Goal: Navigation & Orientation: Find specific page/section

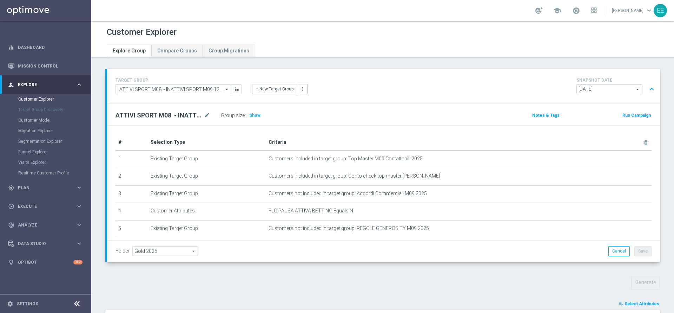
scroll to position [74, 0]
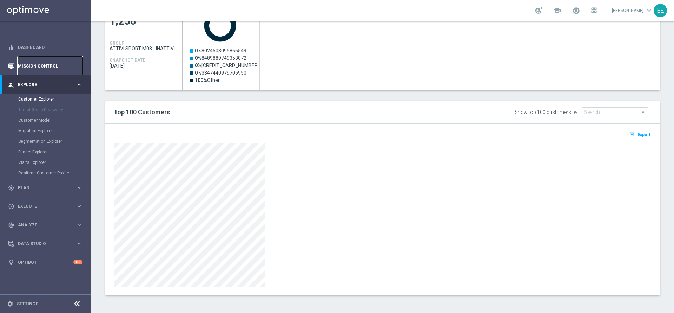
click at [45, 58] on link "Mission Control" at bounding box center [50, 66] width 65 height 19
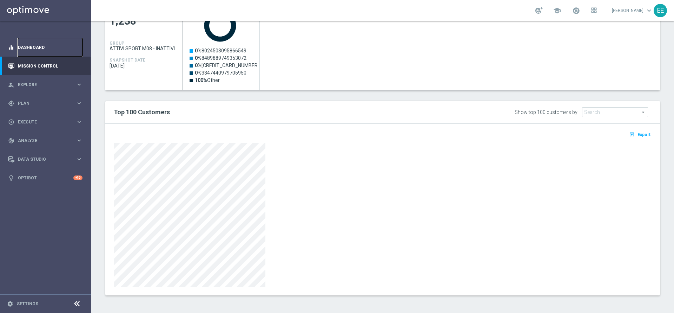
click at [44, 53] on link "Dashboard" at bounding box center [50, 47] width 65 height 19
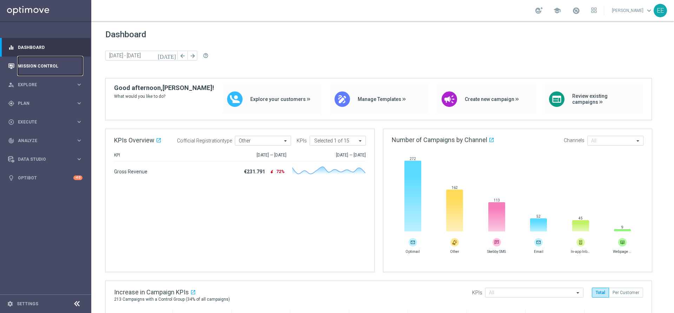
click at [38, 68] on link "Mission Control" at bounding box center [50, 66] width 65 height 19
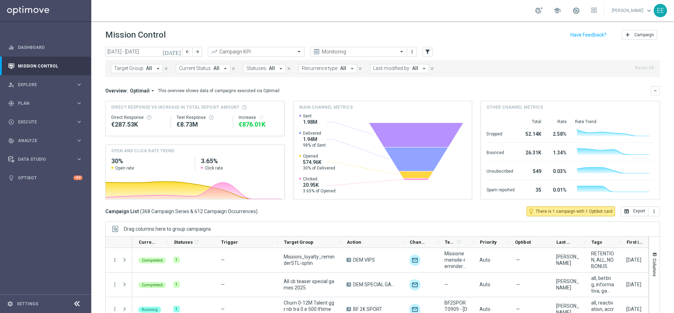
click at [392, 68] on span "Last modified by:" at bounding box center [391, 68] width 37 height 6
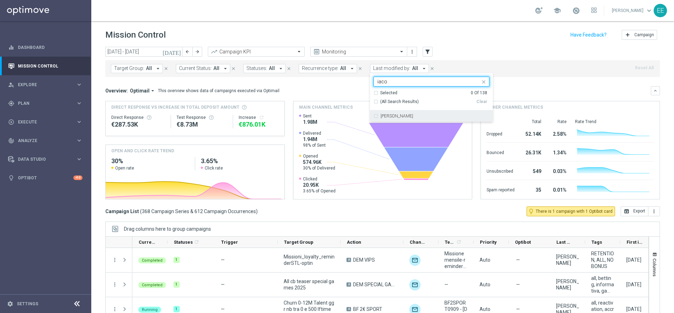
click at [399, 113] on div "[PERSON_NAME]" at bounding box center [432, 115] width 116 height 11
type input "iaco"
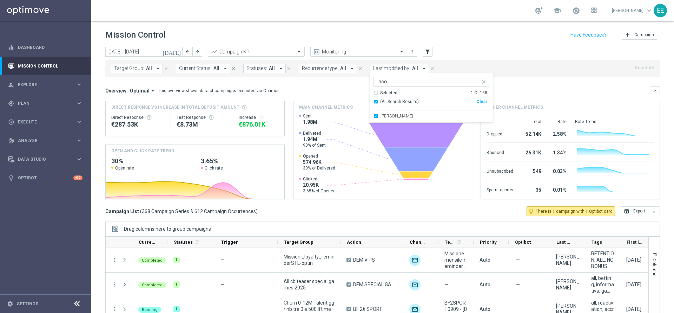
click at [528, 71] on div "Target Group: All arrow_drop_down close Current Status: All arrow_drop_down clo…" at bounding box center [382, 68] width 555 height 17
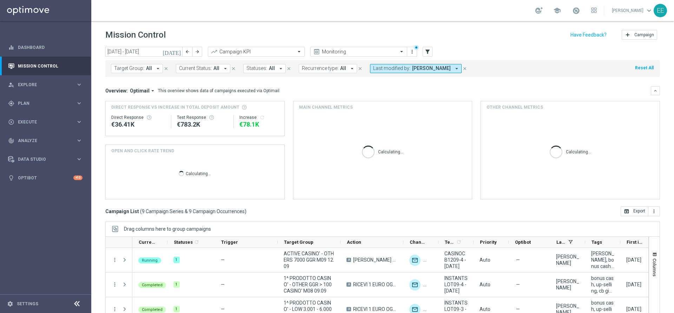
click at [181, 50] on icon "[DATE]" at bounding box center [172, 51] width 19 height 6
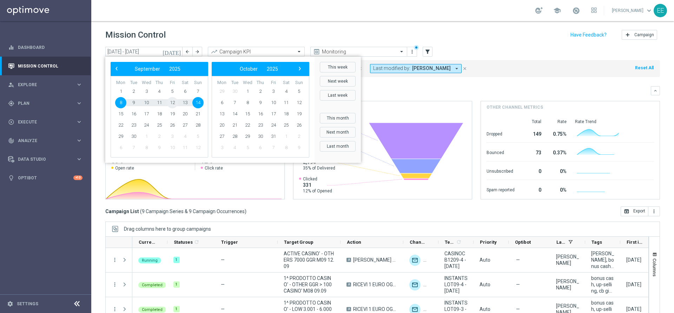
click at [170, 102] on span "12" at bounding box center [172, 102] width 11 height 11
click at [196, 106] on span "14" at bounding box center [197, 102] width 11 height 11
type input "[DATE] - [DATE]"
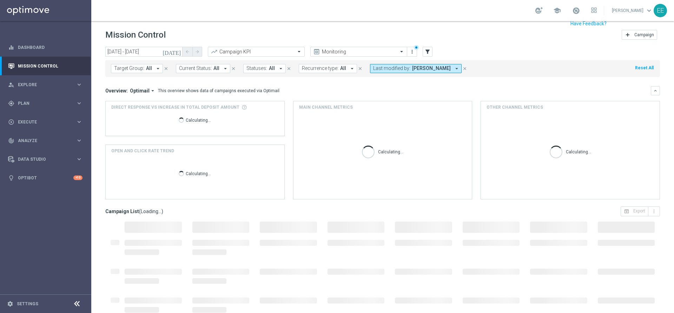
scroll to position [39, 0]
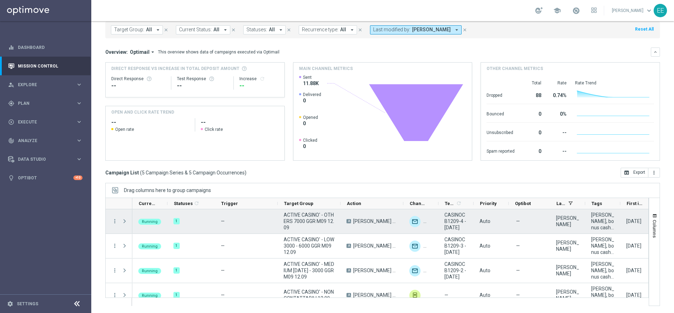
click at [316, 222] on span "ACTIVE CASINO' - OTHERS 7000 GGR M09 12.09" at bounding box center [309, 220] width 51 height 19
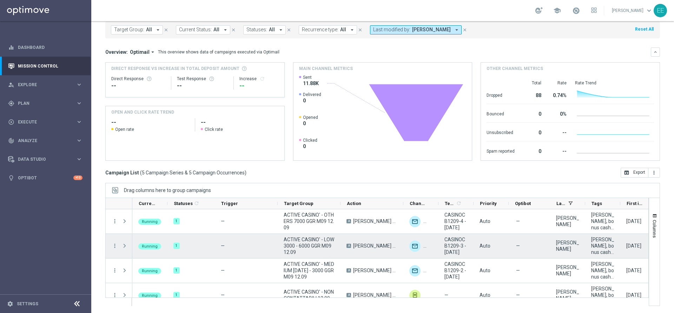
scroll to position [35, 0]
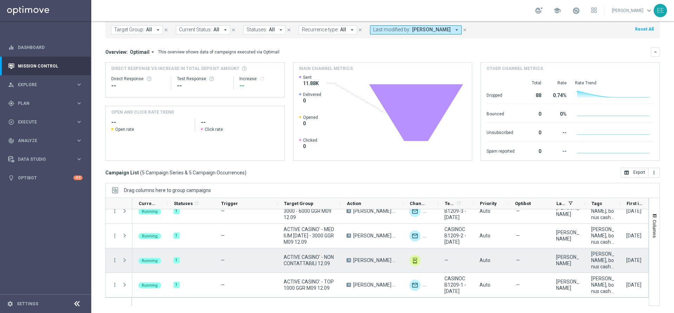
click at [316, 261] on span "ACTIVE CASINO' - NON CONTATTABILI 12.09" at bounding box center [309, 260] width 51 height 13
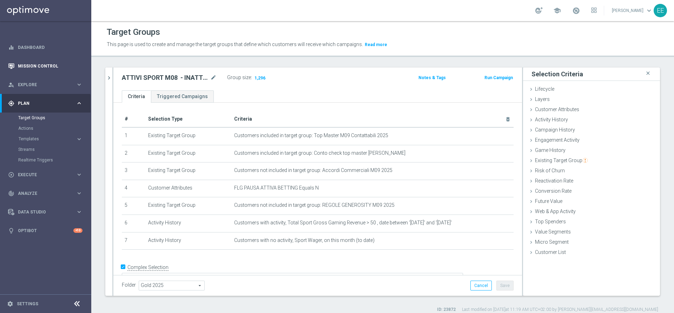
scroll to position [10, 0]
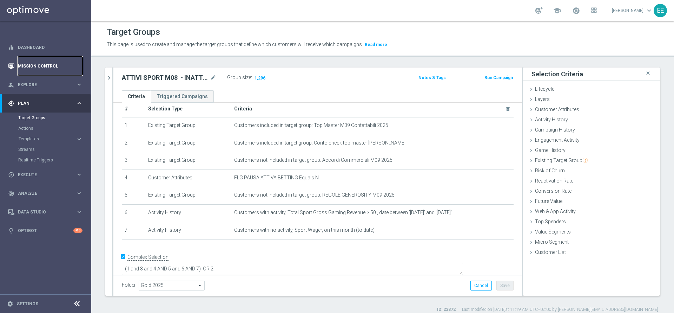
click at [54, 64] on link "Mission Control" at bounding box center [50, 66] width 65 height 19
